Goal: Find specific page/section: Find specific page/section

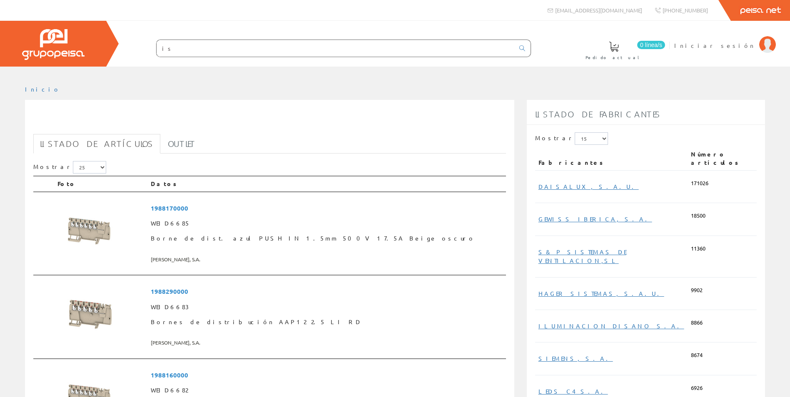
click at [202, 50] on input "is" at bounding box center [336, 48] width 358 height 17
type input "i"
paste input "IS-mC1-R"
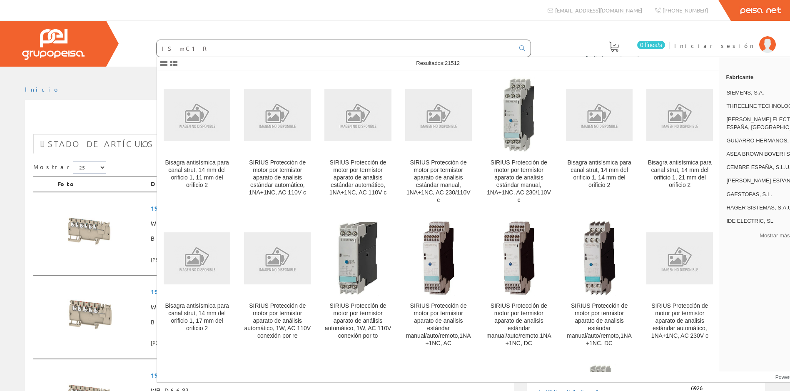
type input "IS-mC1-R"
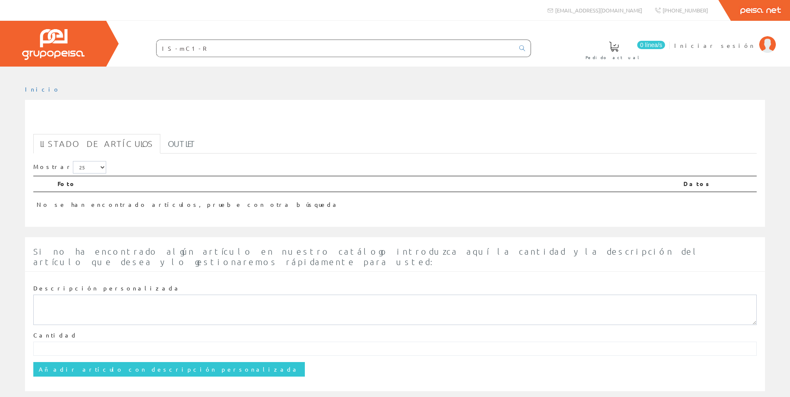
click at [190, 50] on input "IS-mC1-R" at bounding box center [336, 48] width 358 height 17
